Goal: Task Accomplishment & Management: Use online tool/utility

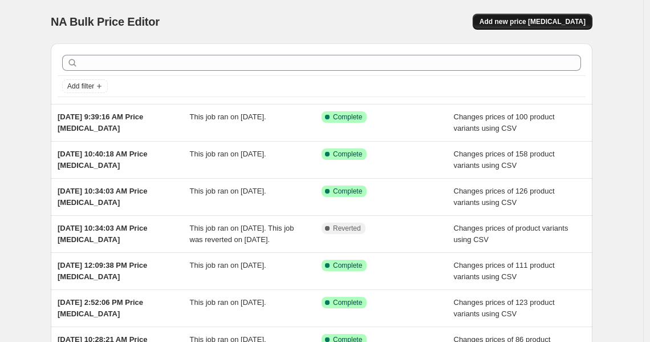
click at [529, 26] on span "Add new price [MEDICAL_DATA]" at bounding box center [533, 21] width 106 height 9
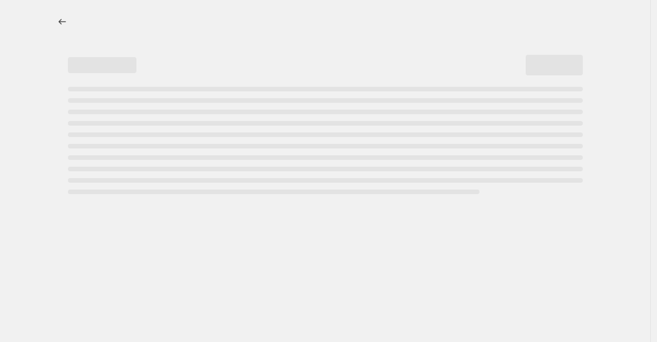
select select "percentage"
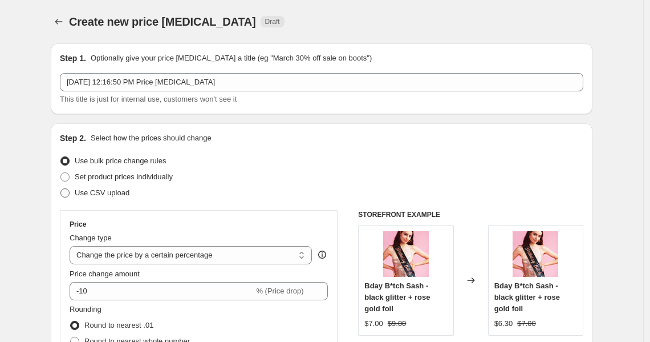
click at [102, 193] on span "Use CSV upload" at bounding box center [102, 192] width 55 height 9
click at [61, 189] on input "Use CSV upload" at bounding box center [60, 188] width 1 height 1
radio input "true"
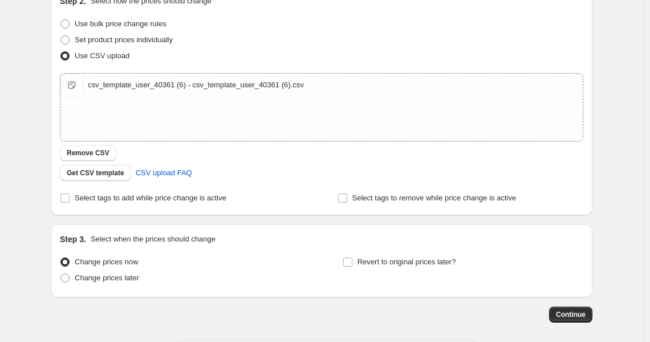
scroll to position [143, 0]
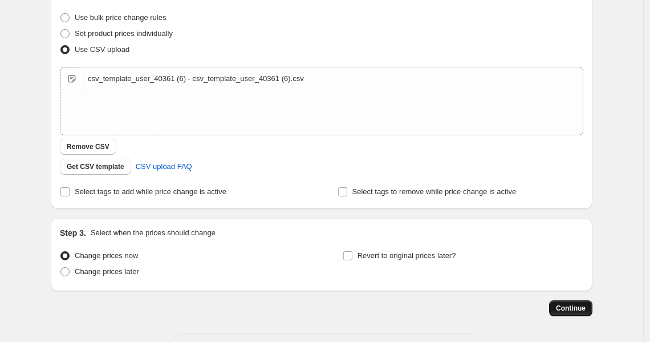
click at [578, 311] on span "Continue" at bounding box center [571, 307] width 30 height 9
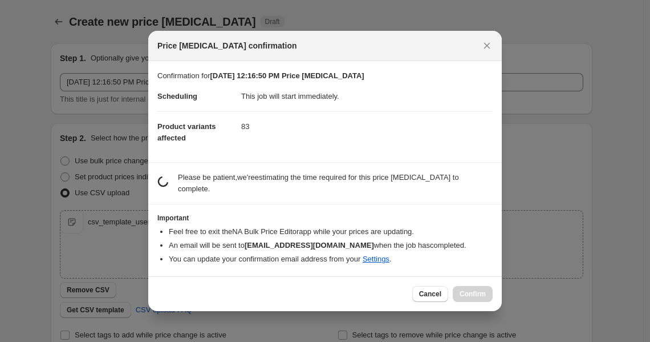
scroll to position [0, 0]
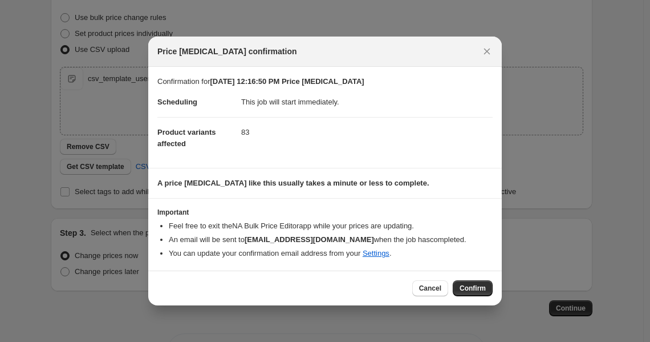
click at [477, 289] on span "Confirm" at bounding box center [473, 288] width 26 height 9
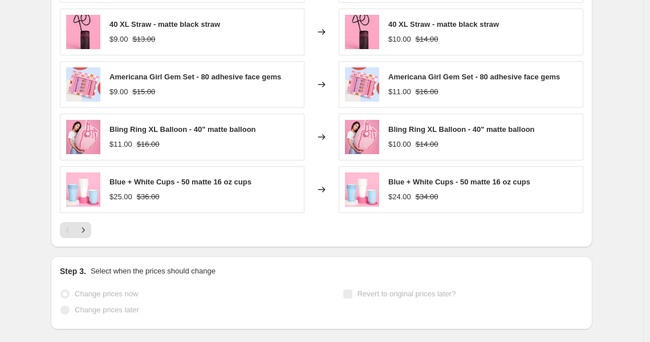
scroll to position [610, 0]
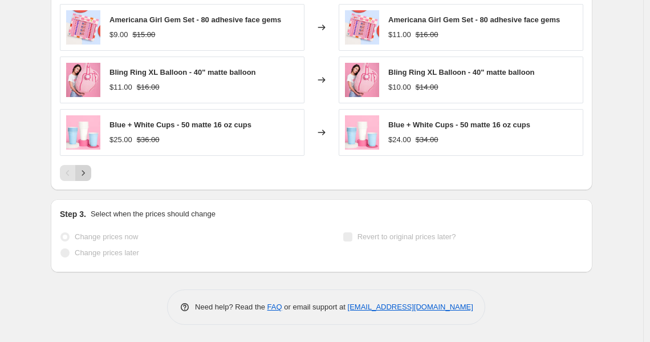
click at [85, 172] on icon "Next" at bounding box center [83, 172] width 3 height 5
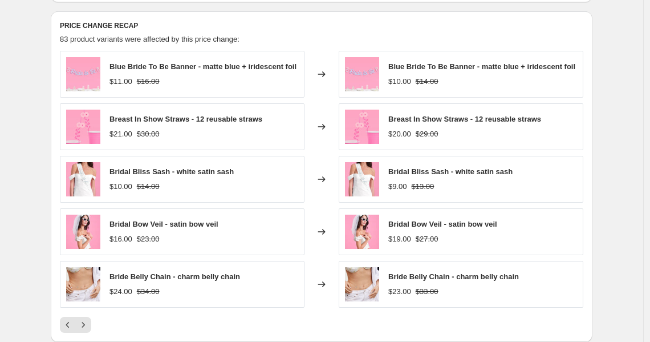
scroll to position [515, 0]
